Goal: Information Seeking & Learning: Learn about a topic

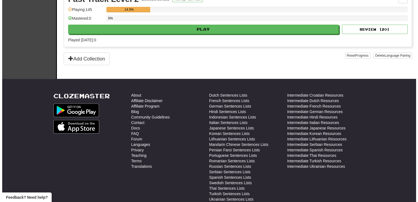
scroll to position [137, 0]
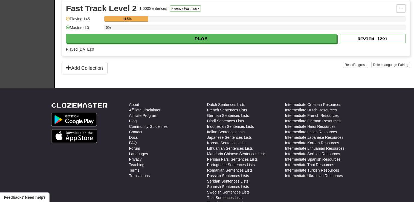
click at [178, 43] on div "Fast Track Level 2 1,000 Sentences Fluency Fast Track Manage Sentences Unpin fr…" at bounding box center [236, 28] width 348 height 56
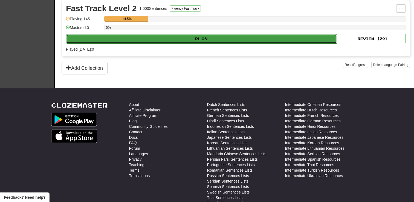
click at [178, 41] on button "Play" at bounding box center [201, 38] width 271 height 9
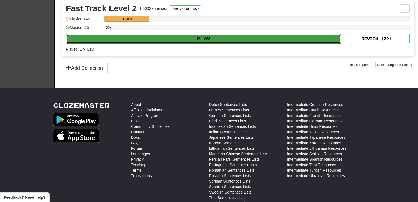
select select "**"
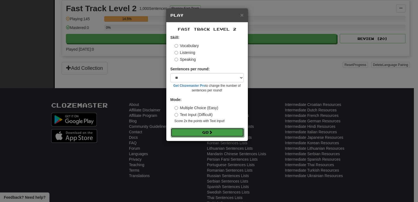
click at [207, 129] on button "Go" at bounding box center [207, 132] width 73 height 9
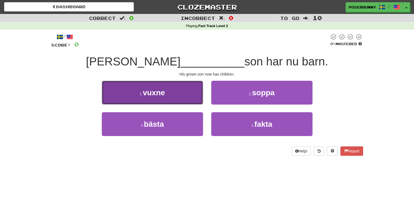
click at [183, 95] on button "1 . vuxne" at bounding box center [152, 93] width 101 height 24
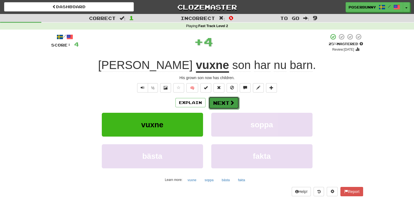
click at [231, 106] on button "Next" at bounding box center [224, 103] width 31 height 13
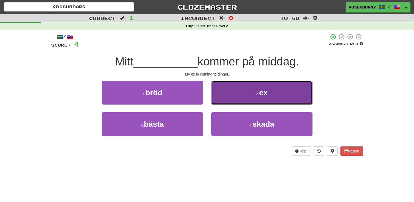
click at [285, 98] on button "2 . ex" at bounding box center [261, 93] width 101 height 24
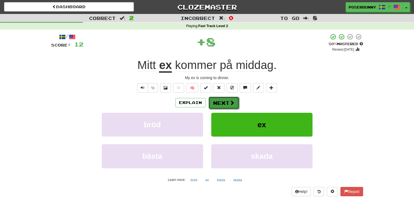
click at [220, 102] on button "Next" at bounding box center [224, 103] width 31 height 13
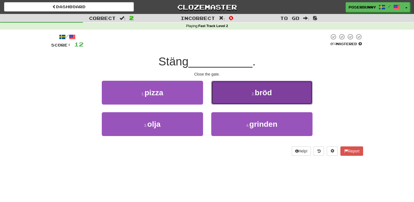
click at [278, 94] on button "2 . bröd" at bounding box center [261, 93] width 101 height 24
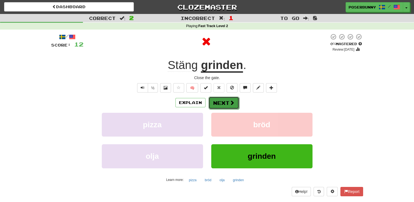
click at [222, 102] on button "Next" at bounding box center [224, 103] width 31 height 13
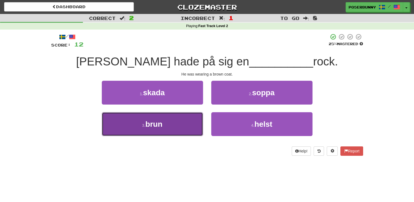
click at [177, 128] on button "3 . brun" at bounding box center [152, 124] width 101 height 24
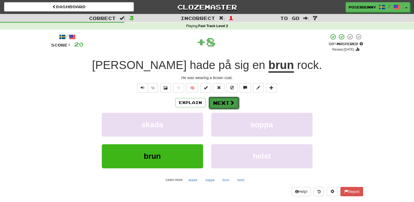
click at [222, 105] on button "Next" at bounding box center [224, 103] width 31 height 13
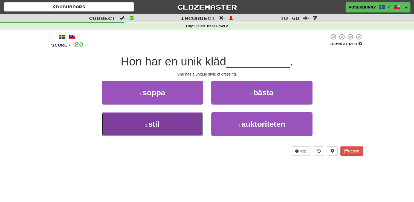
click at [155, 131] on button "3 . stil" at bounding box center [152, 124] width 101 height 24
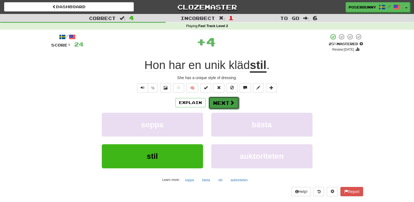
click at [224, 104] on button "Next" at bounding box center [224, 103] width 31 height 13
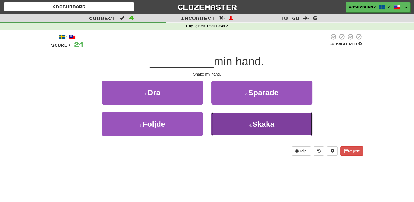
click at [244, 129] on button "4 . [GEOGRAPHIC_DATA]" at bounding box center [261, 124] width 101 height 24
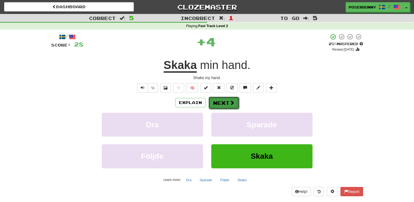
click at [225, 105] on button "Next" at bounding box center [224, 103] width 31 height 13
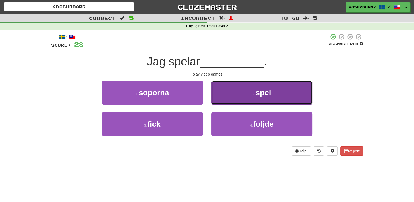
click at [263, 97] on button "2 . spel" at bounding box center [261, 93] width 101 height 24
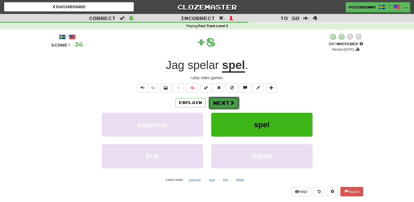
click at [233, 102] on span at bounding box center [232, 102] width 5 height 5
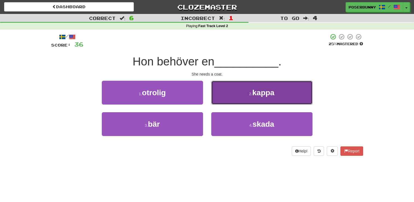
click at [258, 97] on button "2 . kappa" at bounding box center [261, 93] width 101 height 24
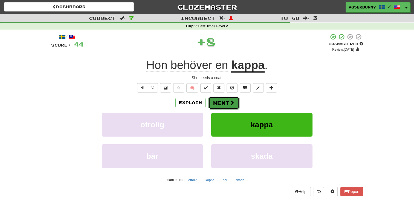
click at [228, 104] on button "Next" at bounding box center [224, 103] width 31 height 13
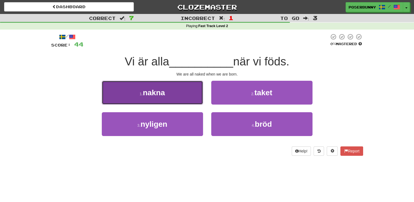
click at [188, 102] on button "1 . nakna" at bounding box center [152, 93] width 101 height 24
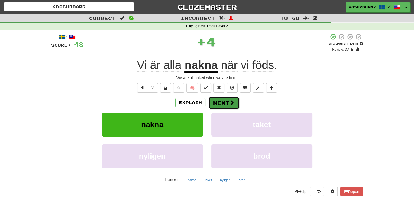
click at [238, 107] on button "Next" at bounding box center [224, 103] width 31 height 13
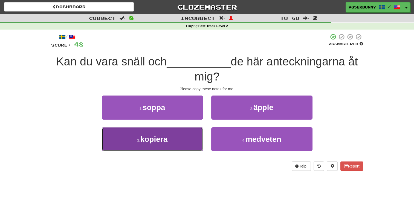
click at [177, 148] on button "3 . kopiera" at bounding box center [152, 139] width 101 height 24
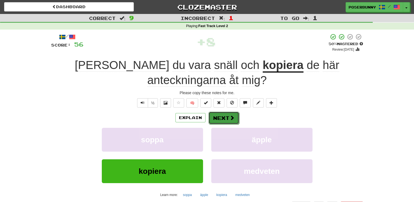
click at [228, 121] on button "Next" at bounding box center [224, 118] width 31 height 13
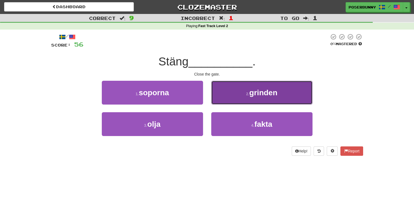
click at [255, 100] on button "2 . grinden" at bounding box center [261, 93] width 101 height 24
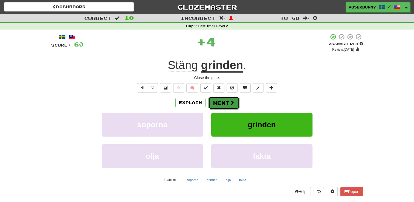
click at [229, 105] on button "Next" at bounding box center [224, 103] width 31 height 13
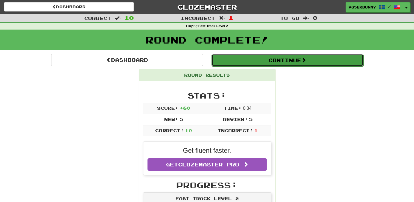
click at [284, 63] on button "Continue" at bounding box center [288, 60] width 152 height 13
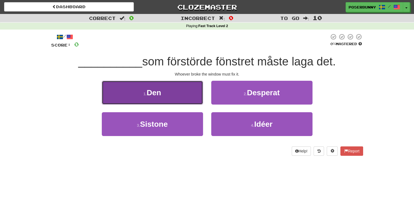
click at [174, 94] on button "1 . Den" at bounding box center [152, 93] width 101 height 24
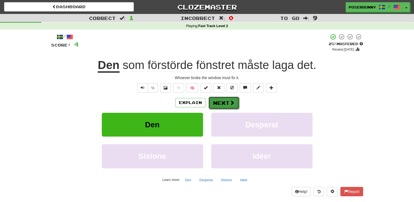
click at [231, 104] on span at bounding box center [232, 102] width 5 height 5
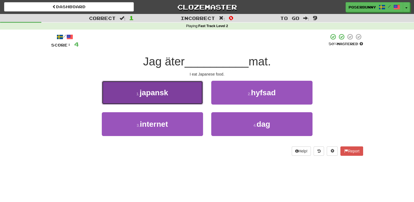
click at [169, 101] on button "1 . japansk" at bounding box center [152, 93] width 101 height 24
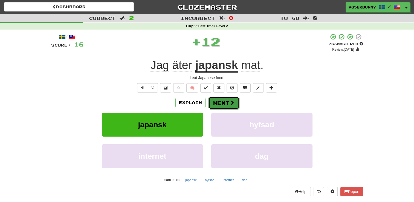
click at [231, 102] on span at bounding box center [232, 102] width 5 height 5
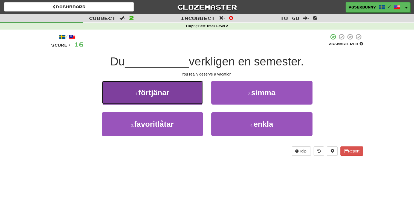
click at [185, 99] on button "1 . förtjänar" at bounding box center [152, 93] width 101 height 24
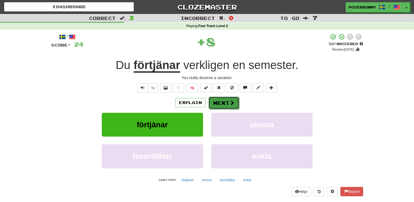
click at [227, 104] on button "Next" at bounding box center [224, 103] width 31 height 13
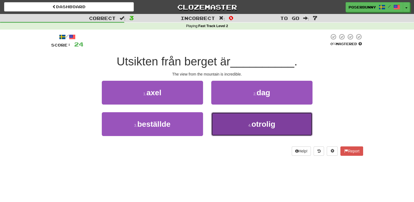
click at [281, 131] on button "4 . otrolig" at bounding box center [261, 124] width 101 height 24
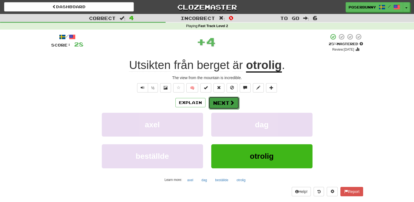
click at [230, 105] on span at bounding box center [232, 102] width 5 height 5
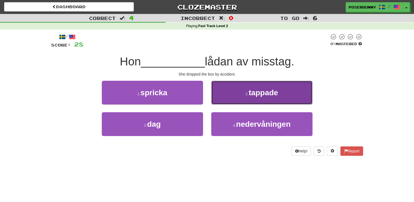
click at [242, 104] on button "2 . tappade" at bounding box center [261, 93] width 101 height 24
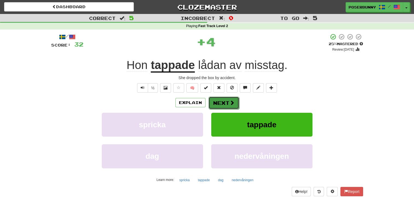
click at [225, 106] on button "Next" at bounding box center [224, 103] width 31 height 13
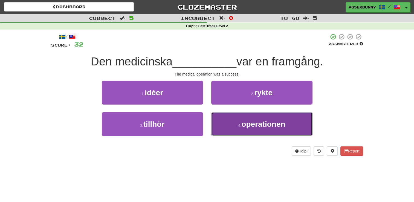
click at [276, 123] on span "operationen" at bounding box center [264, 124] width 44 height 8
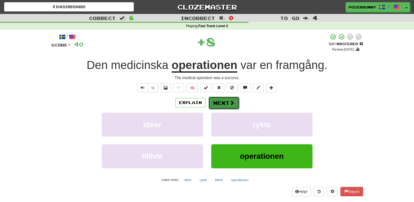
click at [217, 104] on button "Next" at bounding box center [224, 103] width 31 height 13
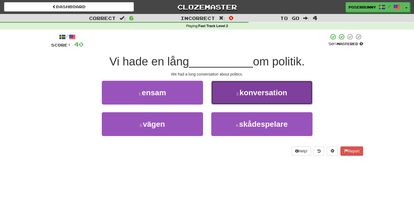
click at [265, 103] on button "2 . konversation" at bounding box center [261, 93] width 101 height 24
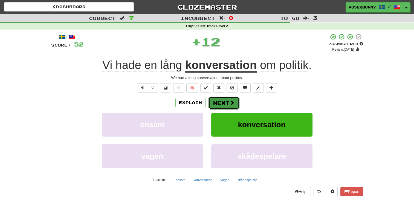
click at [227, 100] on button "Next" at bounding box center [224, 103] width 31 height 13
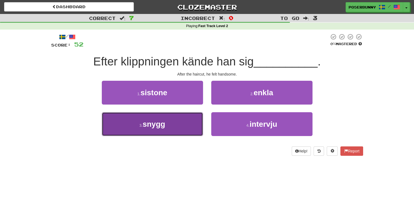
click at [171, 132] on button "3 . snygg" at bounding box center [152, 124] width 101 height 24
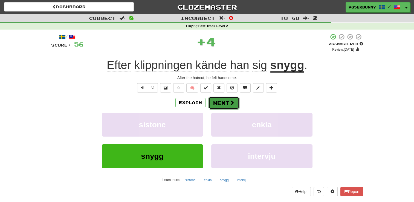
click at [219, 108] on button "Next" at bounding box center [224, 103] width 31 height 13
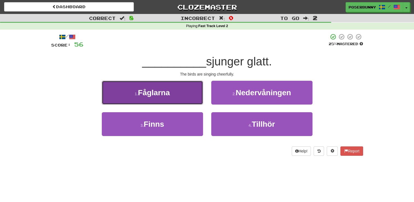
click at [193, 100] on button "1 . Fåglarna" at bounding box center [152, 93] width 101 height 24
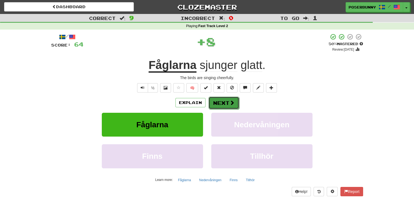
click at [229, 106] on button "Next" at bounding box center [224, 103] width 31 height 13
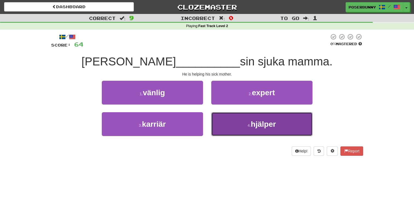
click at [252, 120] on span "hjälper" at bounding box center [263, 124] width 25 height 8
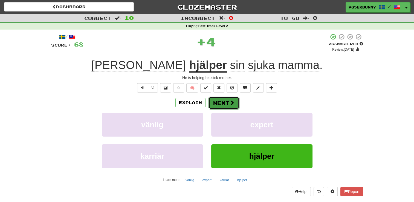
click at [222, 106] on button "Next" at bounding box center [224, 103] width 31 height 13
